Goal: Task Accomplishment & Management: Manage account settings

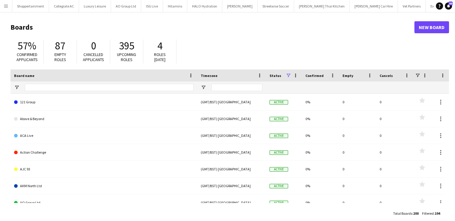
click at [6, 3] on button "Menu" at bounding box center [6, 6] width 12 height 12
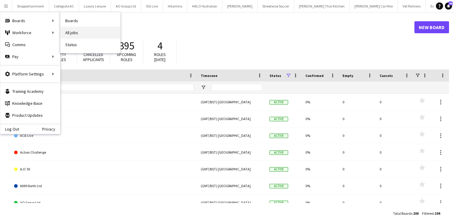
click at [68, 29] on link "All jobs" at bounding box center [90, 33] width 60 height 12
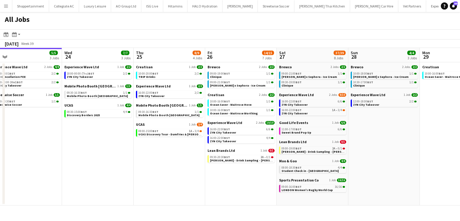
scroll to position [0, 225]
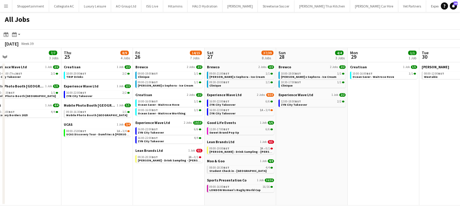
drag, startPoint x: 263, startPoint y: 168, endPoint x: 110, endPoint y: 187, distance: 154.4
click at [110, 187] on app-calendar-viewport "Sun 21 6/6 3 Jobs Mon 22 4/4 1 Job Tue 23 5/5 3 Jobs Wed 24 7/7 3 Jobs Thu 25 8…" at bounding box center [230, 126] width 460 height 157
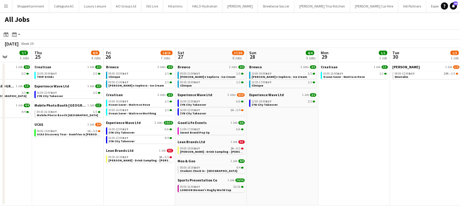
scroll to position [0, 261]
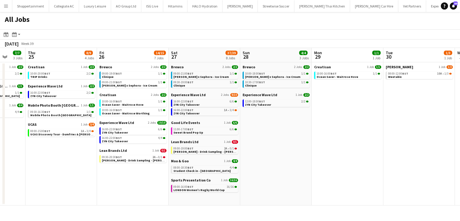
drag, startPoint x: 336, startPoint y: 150, endPoint x: 300, endPoint y: 154, distance: 36.1
click at [300, 154] on app-calendar-viewport "Sun 21 6/6 3 Jobs Mon 22 4/4 1 Job Tue 23 5/5 3 Jobs Wed 24 7/7 3 Jobs Thu 25 8…" at bounding box center [230, 126] width 460 height 157
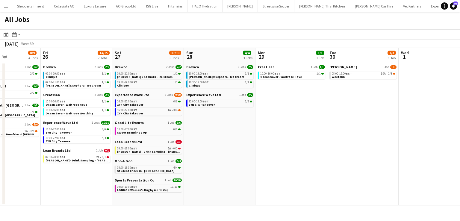
scroll to position [0, 175]
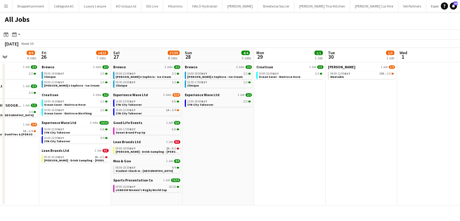
drag, startPoint x: 344, startPoint y: 145, endPoint x: 286, endPoint y: 143, distance: 57.8
click at [286, 143] on app-calendar-viewport "Tue 23 5/5 3 Jobs Wed 24 7/7 3 Jobs Thu 25 8/9 4 Jobs Fri 26 14/15 7 Jobs Sat 2…" at bounding box center [230, 126] width 460 height 157
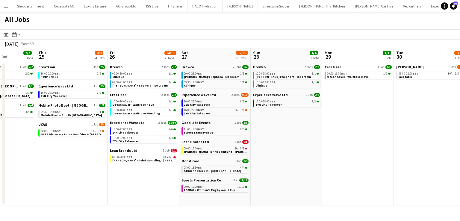
scroll to position [0, 174]
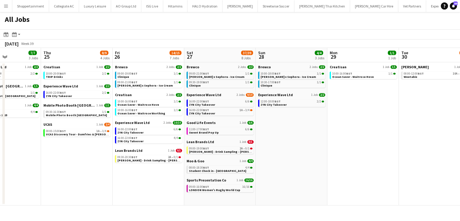
drag, startPoint x: 226, startPoint y: 141, endPoint x: 300, endPoint y: 142, distance: 73.3
click at [300, 142] on app-calendar-viewport "Mon 22 4/4 1 Job Tue 23 5/5 3 Jobs Wed 24 7/7 3 Jobs Thu 25 8/9 4 Jobs Fri 26 1…" at bounding box center [230, 126] width 460 height 157
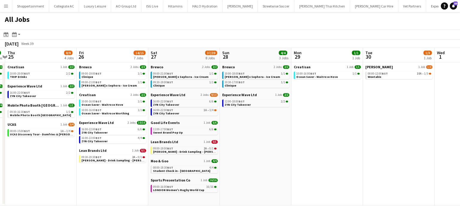
scroll to position [0, 168]
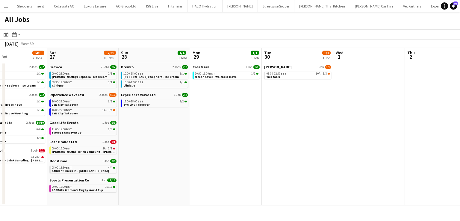
drag, startPoint x: 310, startPoint y: 146, endPoint x: 126, endPoint y: 157, distance: 184.4
click at [126, 157] on app-calendar-viewport "Wed 24 7/7 3 Jobs Thu 25 8/9 4 Jobs Fri 26 14/15 7 Jobs Sat 27 37/39 8 Jobs Sun…" at bounding box center [230, 126] width 460 height 157
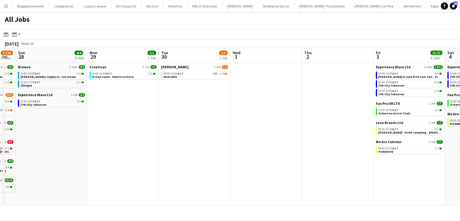
scroll to position [0, 272]
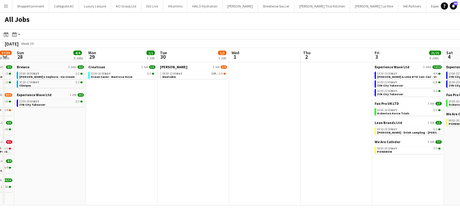
drag, startPoint x: 231, startPoint y: 157, endPoint x: 127, endPoint y: 159, distance: 104.5
click at [127, 159] on app-calendar-viewport "Wed 24 7/7 3 Jobs Thu 25 8/9 4 Jobs Fri 26 14/15 7 Jobs Sat 27 37/39 8 Jobs Sun…" at bounding box center [230, 126] width 460 height 157
click at [169, 75] on span "Weetabix" at bounding box center [168, 77] width 13 height 4
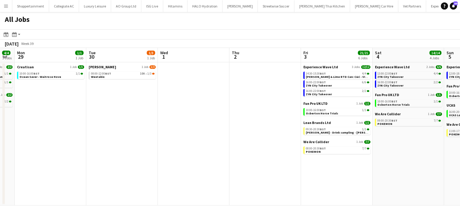
scroll to position [0, 203]
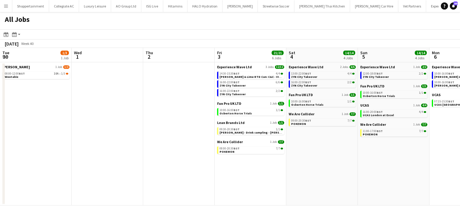
drag, startPoint x: 302, startPoint y: 129, endPoint x: 144, endPoint y: 142, distance: 158.0
click at [144, 142] on app-calendar-viewport "Sat 27 37/39 8 Jobs Sun 28 4/4 3 Jobs Mon 29 1/1 1 Job Tue 30 1/3 1 Job Wed 1 T…" at bounding box center [230, 126] width 460 height 157
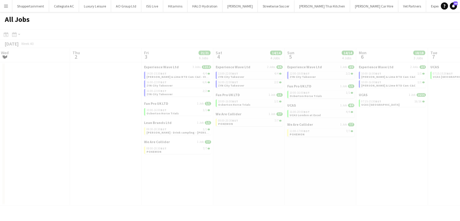
drag, startPoint x: 249, startPoint y: 188, endPoint x: 176, endPoint y: 183, distance: 72.9
click at [176, 183] on app-calendar-viewport "Mon 29 1/1 1 Job Tue 30 1/3 1 Job Wed 1 Thu 2 Fri 3 21/21 6 Jobs Sat 4 14/14 4 …" at bounding box center [230, 126] width 460 height 157
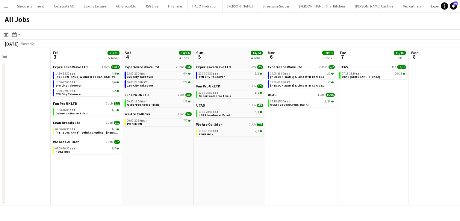
scroll to position [0, 236]
drag, startPoint x: 292, startPoint y: 176, endPoint x: 201, endPoint y: 174, distance: 91.3
click at [201, 174] on app-calendar-viewport "Mon 29 1/1 1 Job Tue 30 1/3 1 Job Wed 1 Thu 2 Fri 3 21/21 6 Jobs Sat 4 14/14 4 …" at bounding box center [230, 126] width 460 height 157
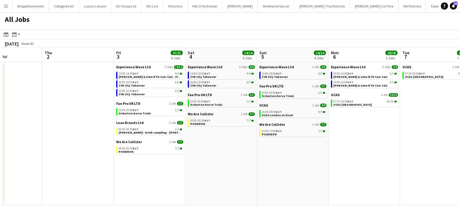
scroll to position [0, 175]
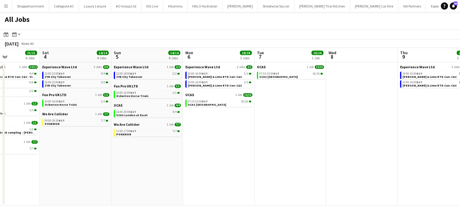
drag, startPoint x: 270, startPoint y: 168, endPoint x: 188, endPoint y: 166, distance: 82.3
click at [188, 166] on app-calendar-viewport "Wed 1 Thu 2 Fri 3 21/21 6 Jobs Sat 4 14/14 4 Jobs Sun 5 14/14 4 Jobs Mon 6 18/1…" at bounding box center [230, 126] width 460 height 157
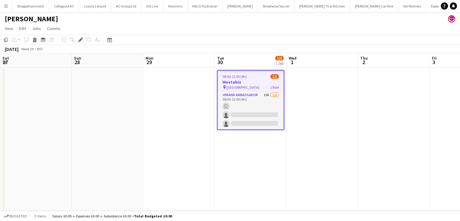
scroll to position [0, 206]
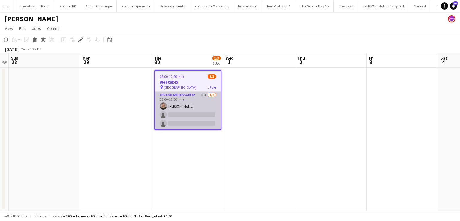
click at [202, 101] on app-card-role "Brand Ambassador 10A [DATE] 08:00-12:00 (4h) [PERSON_NAME] single-neutral-actio…" at bounding box center [188, 111] width 66 height 38
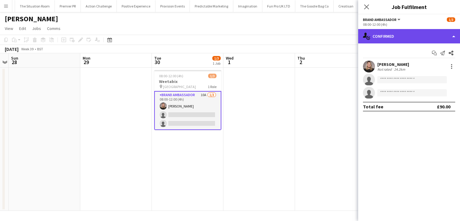
click at [456, 36] on div "single-neutral-actions-check-2 Confirmed" at bounding box center [409, 36] width 102 height 14
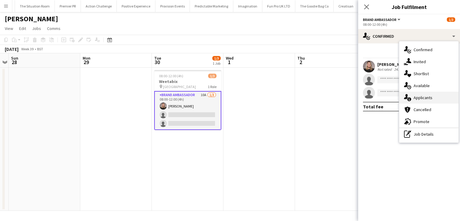
click at [418, 99] on span "Applicants" at bounding box center [422, 97] width 19 height 5
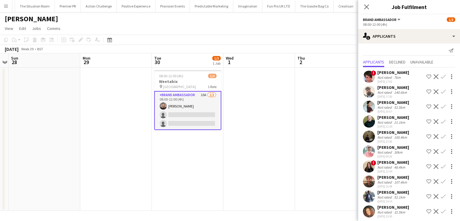
scroll to position [4, 0]
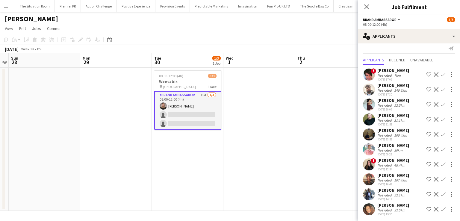
click at [398, 71] on div "[PERSON_NAME]" at bounding box center [393, 70] width 32 height 5
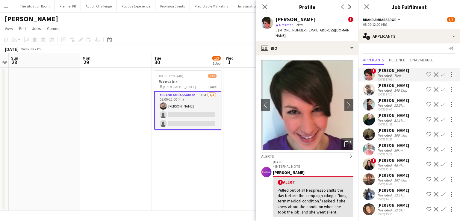
click at [384, 114] on div "George Akid" at bounding box center [393, 115] width 32 height 5
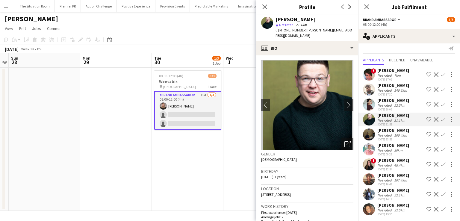
click at [390, 97] on div "! Luana Contarino Not rated 7km 18-09-2025 17:02 Shortlist crew Decline Confirm…" at bounding box center [409, 141] width 102 height 152
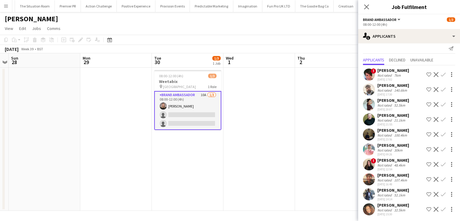
click at [389, 100] on div "Jessica Montogmery" at bounding box center [393, 100] width 32 height 5
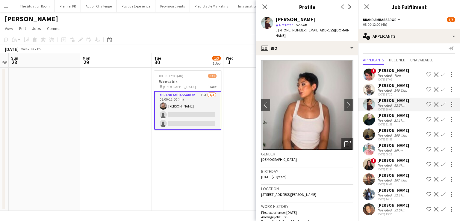
click at [393, 84] on div "Daniel Jenkins" at bounding box center [393, 85] width 32 height 5
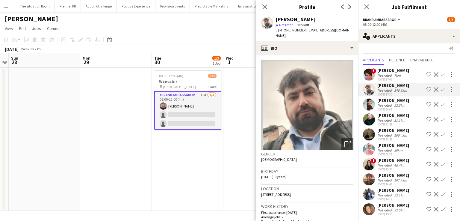
click at [385, 206] on div "Kimberley Osman" at bounding box center [393, 204] width 32 height 5
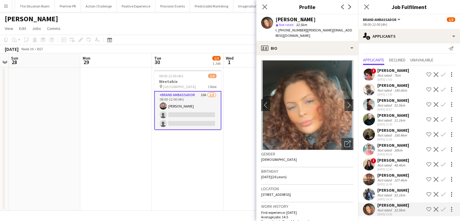
click at [385, 193] on div "Not rated" at bounding box center [385, 195] width 16 height 4
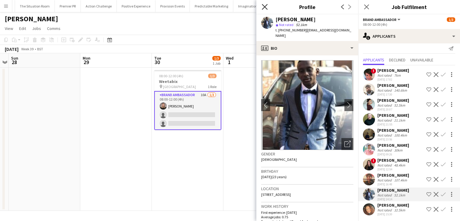
click at [265, 6] on icon at bounding box center [265, 7] width 6 height 6
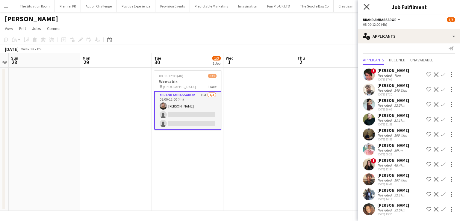
click at [365, 6] on icon "Close pop-in" at bounding box center [366, 7] width 6 height 6
